Goal: Check status: Check status

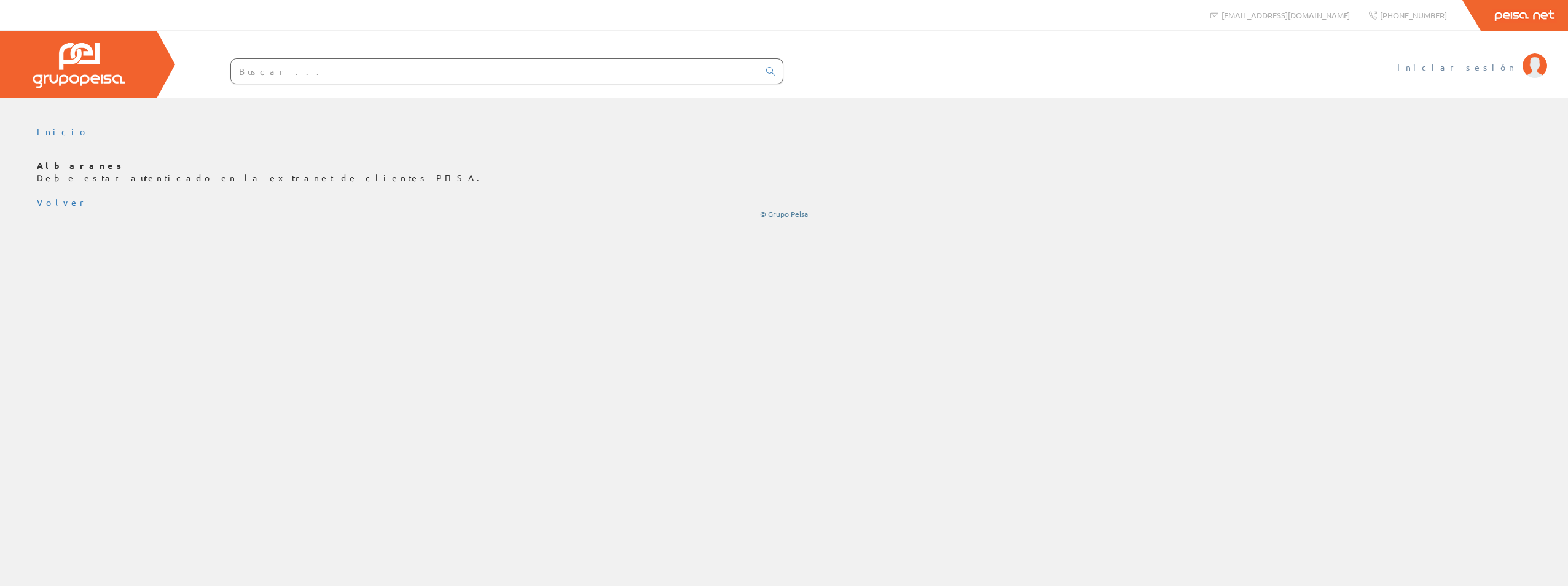
click at [1491, 66] on span "Iniciar sesión" at bounding box center [1456, 67] width 119 height 12
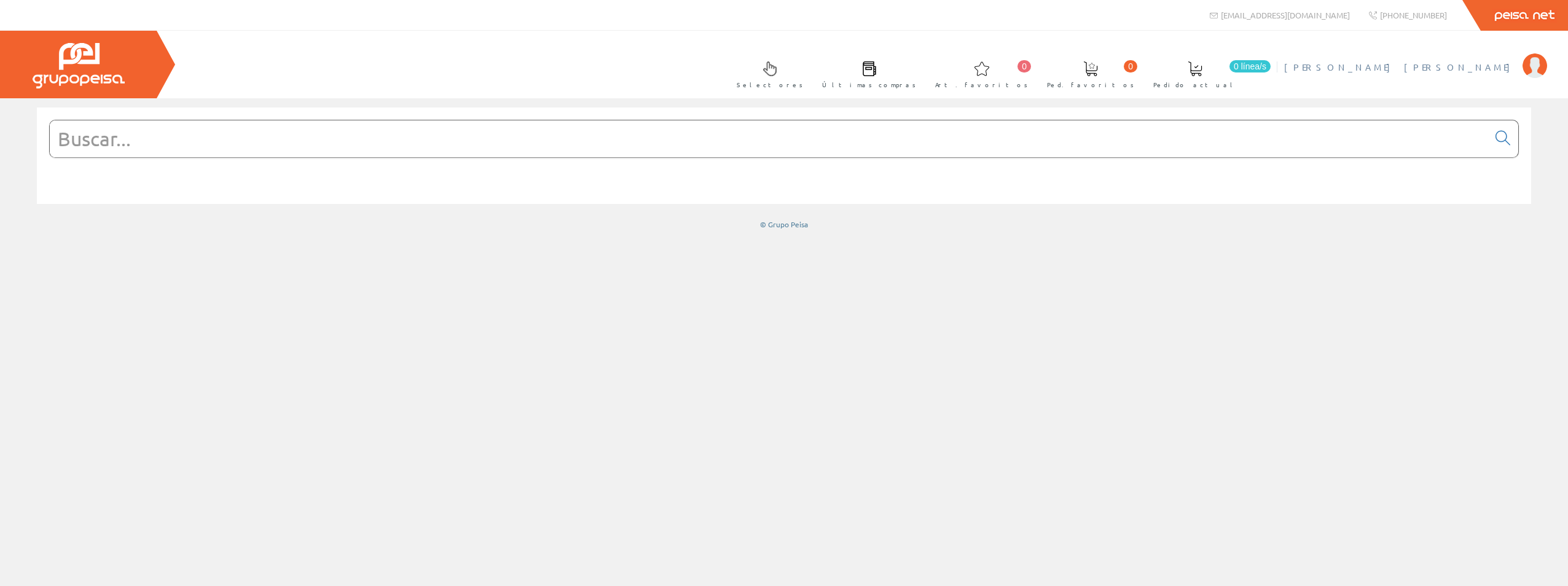
click at [1492, 62] on span "[PERSON_NAME] [PERSON_NAME]" at bounding box center [1400, 67] width 232 height 12
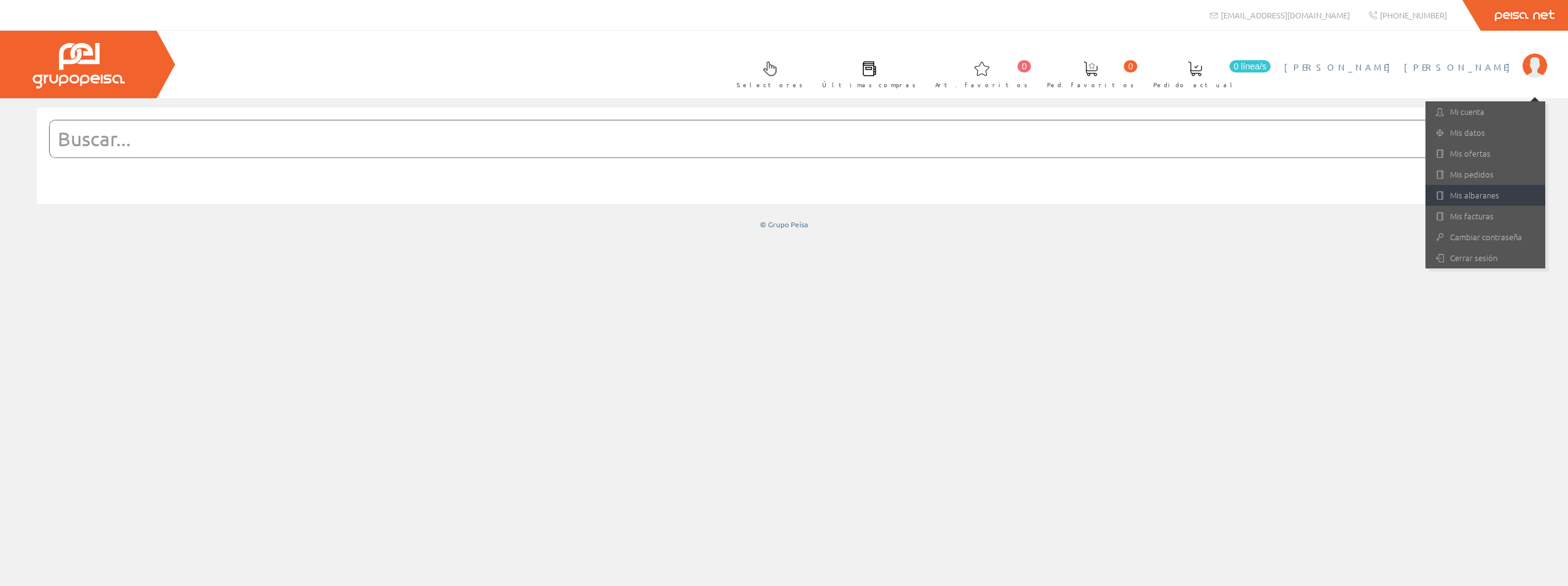
click at [1482, 186] on link "Mis albaranes" at bounding box center [1485, 195] width 120 height 21
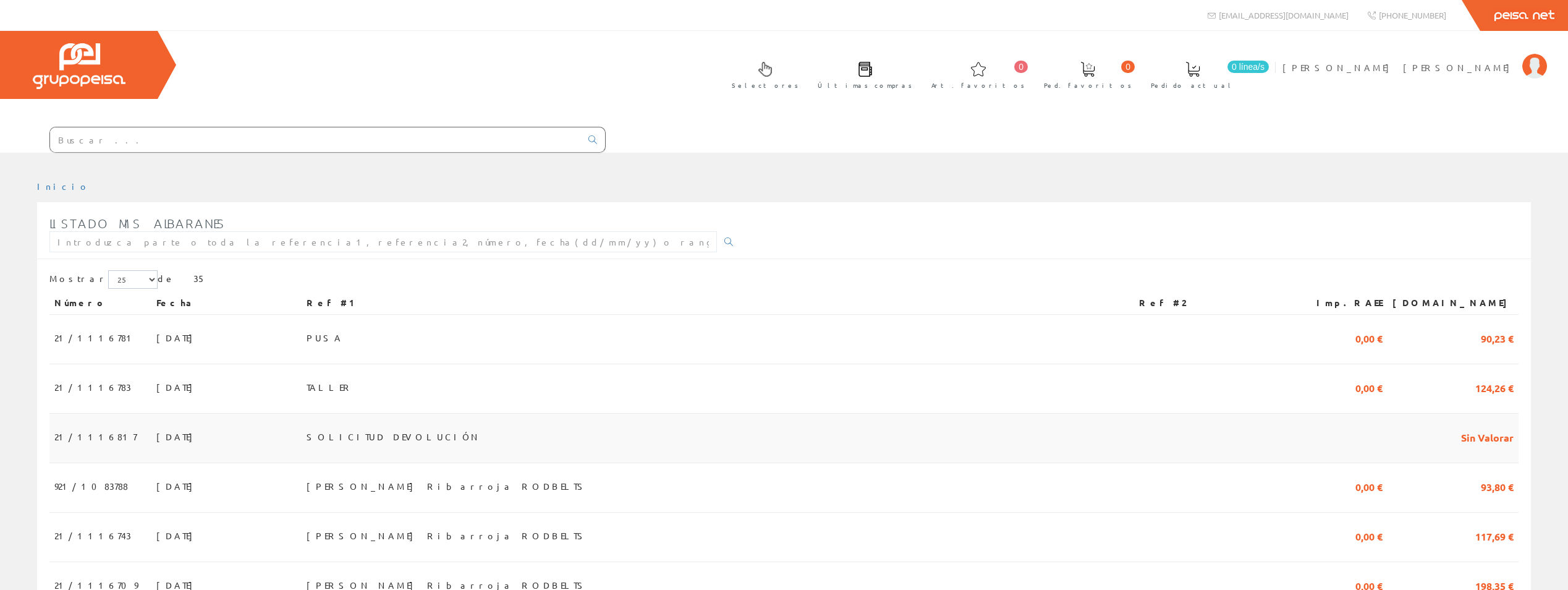
click at [157, 426] on span "30/09/2025" at bounding box center [178, 437] width 43 height 21
